Goal: Information Seeking & Learning: Learn about a topic

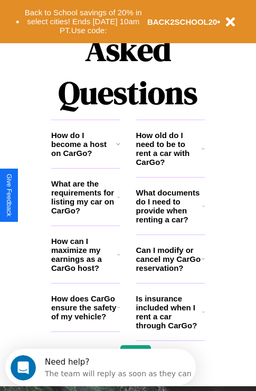
scroll to position [1278, 0]
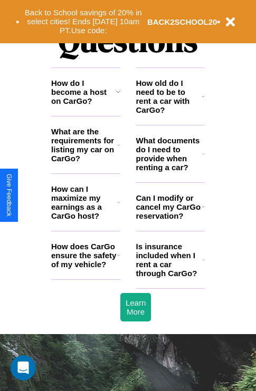
click at [170, 221] on h3 "Can I modify or cancel my CarGo reservation?" at bounding box center [168, 207] width 65 height 27
click at [170, 113] on h3 "How old do I need to be to rent a car with CarGo?" at bounding box center [169, 97] width 66 height 36
click at [85, 269] on h3 "How does CarGo ensure the safety of my vehicle?" at bounding box center [84, 255] width 66 height 27
click at [203, 158] on icon at bounding box center [203, 154] width 3 height 8
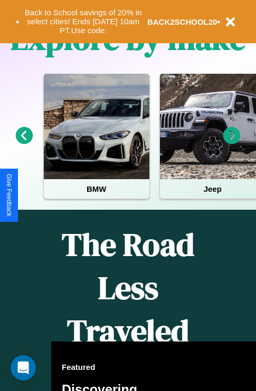
scroll to position [162, 0]
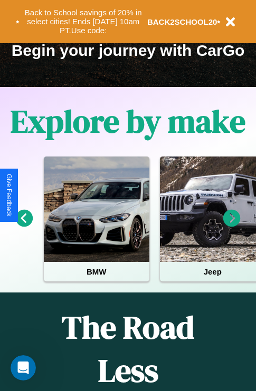
click at [232, 226] on icon at bounding box center [231, 218] width 17 height 17
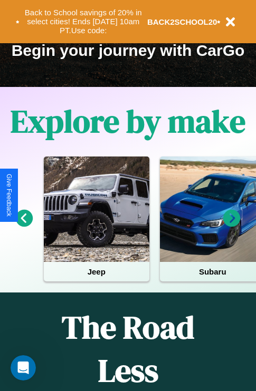
click at [24, 226] on icon at bounding box center [24, 218] width 17 height 17
